Goal: Information Seeking & Learning: Understand process/instructions

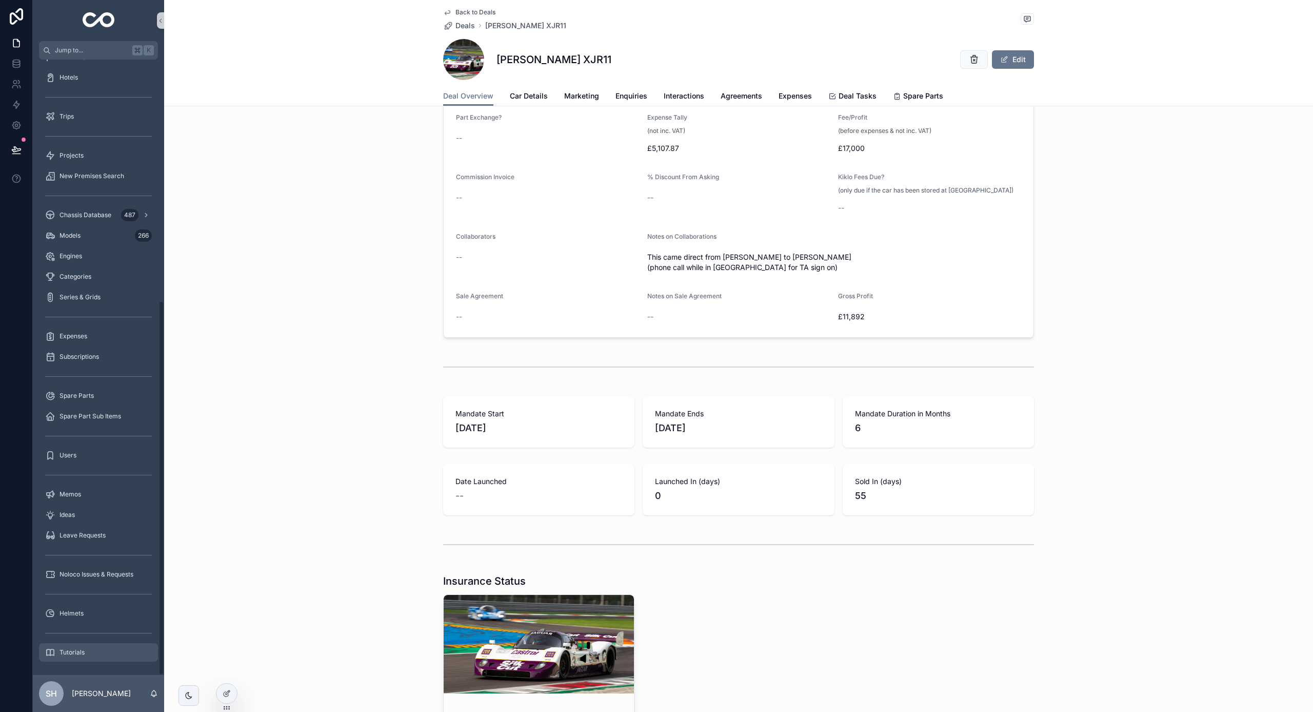
scroll to position [397, 0]
click at [69, 656] on div "Tutorials" at bounding box center [98, 652] width 107 height 16
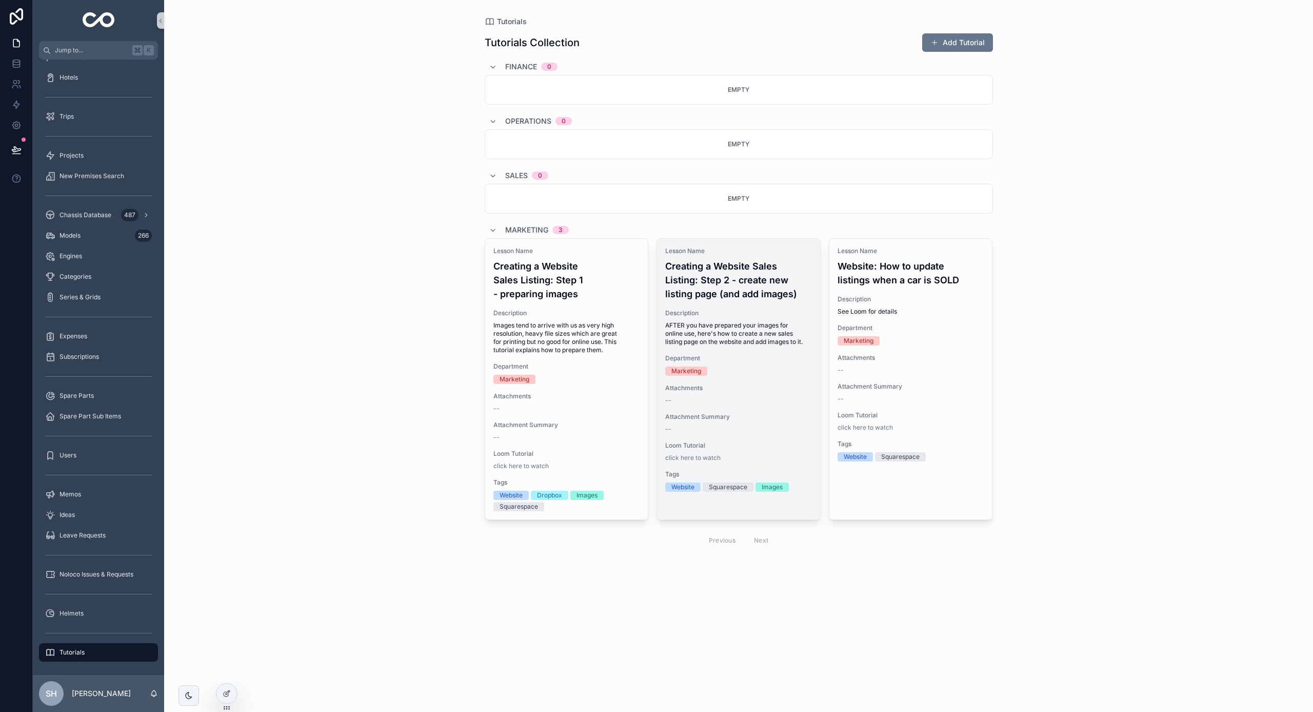
click at [704, 282] on h4 "Creating a Website Sales Listing: Step 2 - create new listing page (and add ima…" at bounding box center [738, 280] width 147 height 42
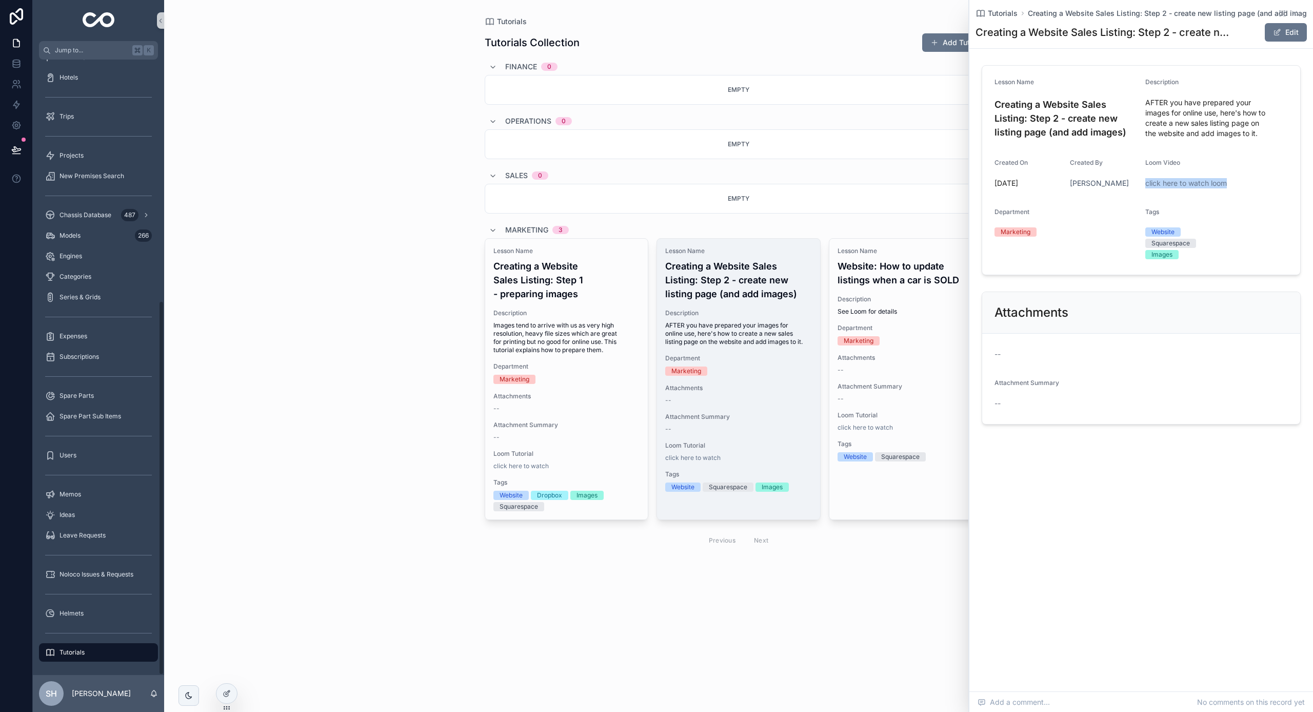
click at [126, 320] on div "scrollable content" at bounding box center [98, 316] width 119 height 16
click at [411, 125] on div "Tutorials Tutorials Collection Add Tutorial Finance 0 Empty Operations 0 Empty …" at bounding box center [738, 356] width 1149 height 712
click at [362, 180] on div "Tutorials Tutorials Collection Add Tutorial Finance 0 Empty Operations 0 Empty …" at bounding box center [738, 356] width 1149 height 712
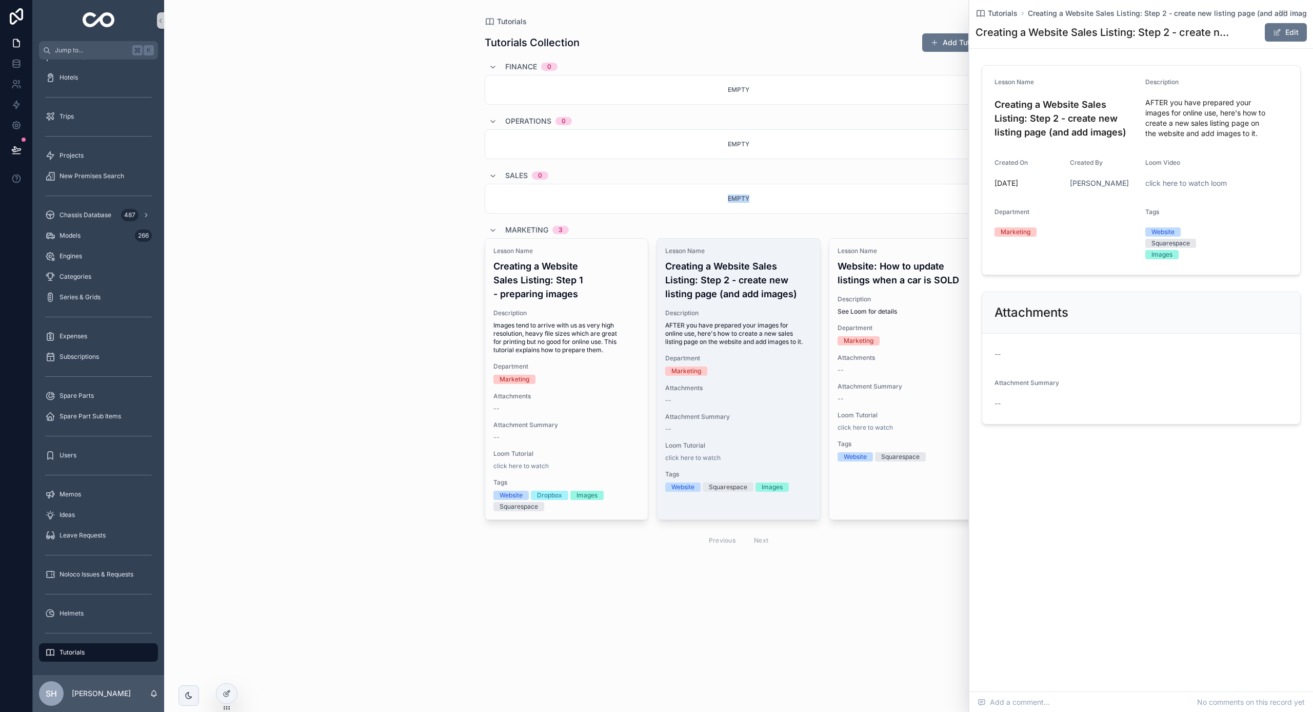
click at [362, 180] on div "Tutorials Tutorials Collection Add Tutorial Finance 0 Empty Operations 0 Empty …" at bounding box center [738, 356] width 1149 height 712
click at [766, 405] on div "Lesson Name Creating a Website Sales Listing: Step 2 - create new listing page …" at bounding box center [738, 369] width 163 height 261
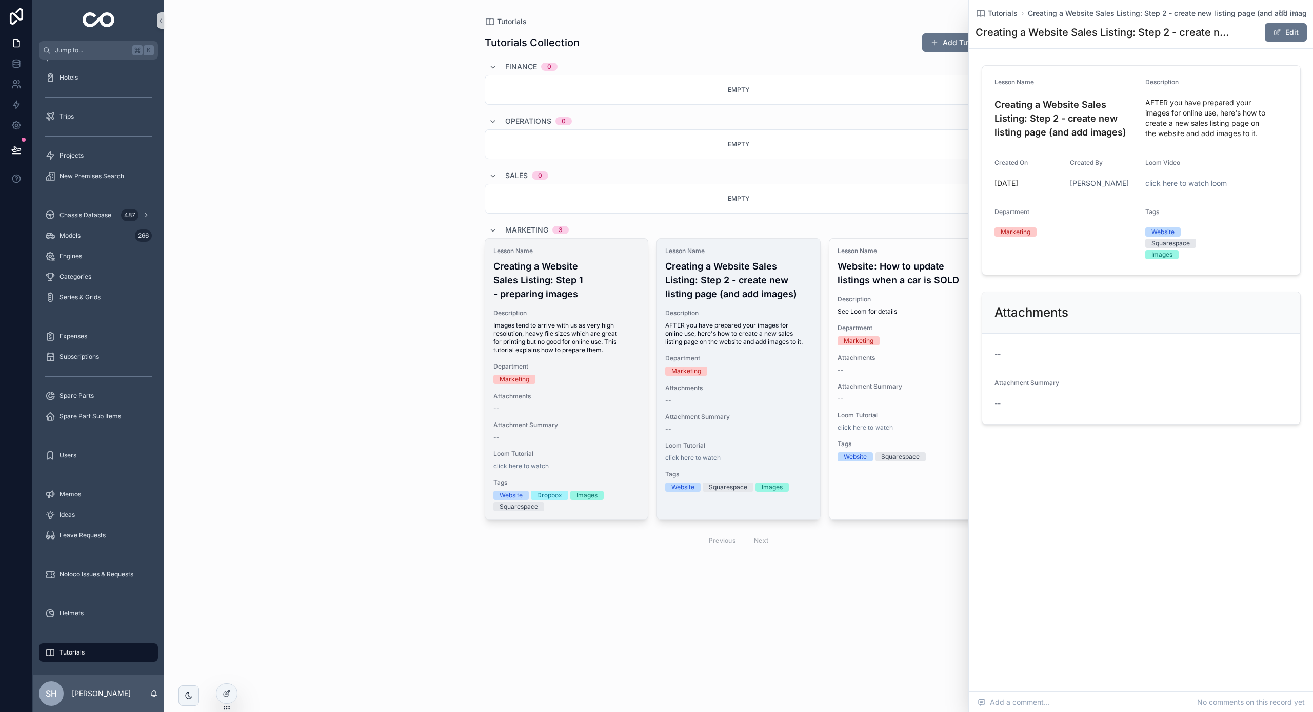
click at [581, 401] on div "Lesson Name Creating a Website Sales Listing: Step 1 - preparing images Descrip…" at bounding box center [566, 379] width 163 height 281
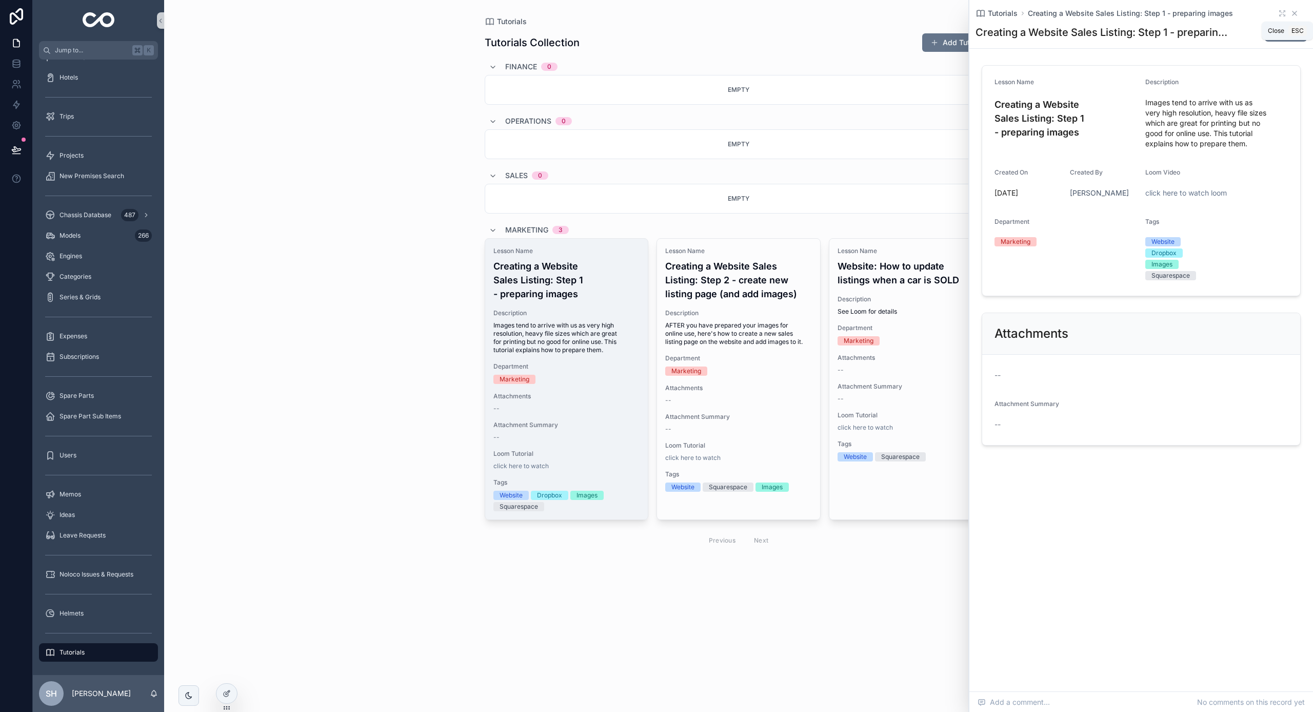
click at [1297, 13] on icon "scrollable content" at bounding box center [1295, 13] width 8 height 8
